Goal: Information Seeking & Learning: Find specific fact

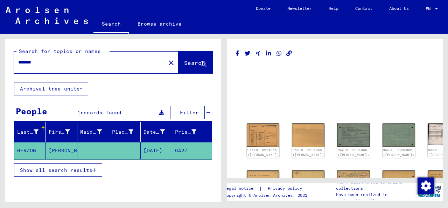
type input "**********"
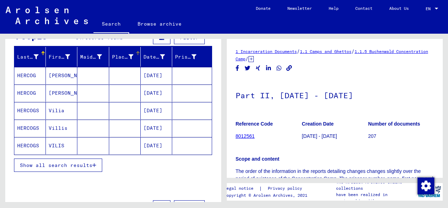
scroll to position [74, 0]
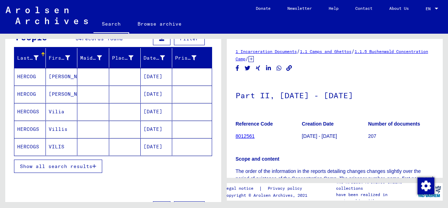
click at [72, 167] on span "Show all search results" at bounding box center [56, 166] width 72 height 6
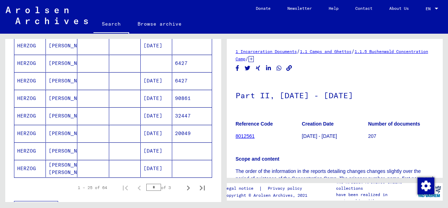
scroll to position [405, 0]
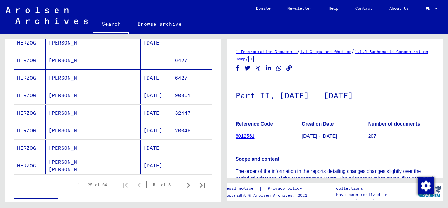
click at [89, 96] on mat-cell at bounding box center [93, 95] width 32 height 17
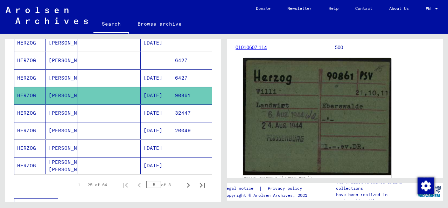
scroll to position [99, 0]
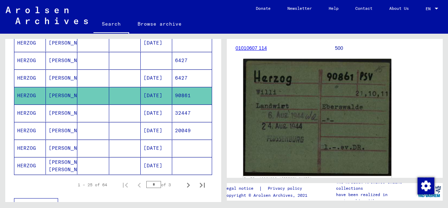
click at [286, 138] on img at bounding box center [317, 117] width 148 height 117
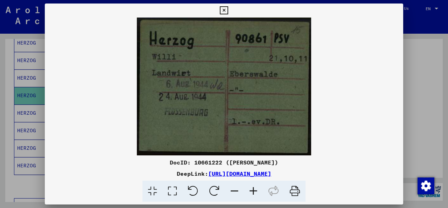
click at [223, 7] on icon at bounding box center [224, 10] width 8 height 8
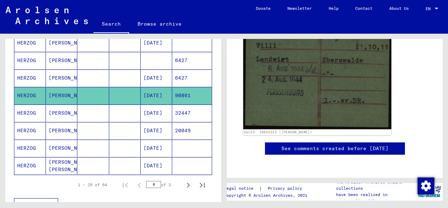
scroll to position [185, 0]
click at [288, 74] on img at bounding box center [317, 70] width 148 height 117
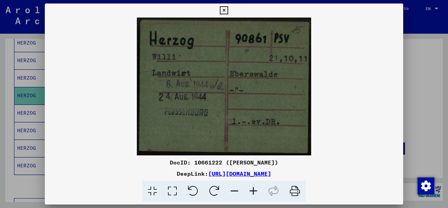
click at [224, 9] on icon at bounding box center [224, 10] width 8 height 8
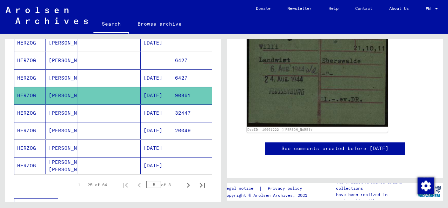
click at [103, 131] on mat-cell at bounding box center [93, 130] width 32 height 17
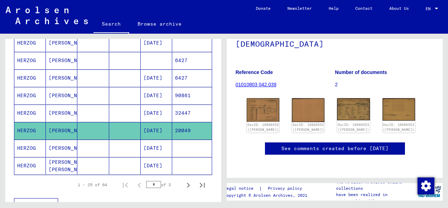
scroll to position [66, 0]
click at [264, 123] on link "DocID: 10886552 ([PERSON_NAME])" at bounding box center [262, 127] width 33 height 9
